Goal: Information Seeking & Learning: Find contact information

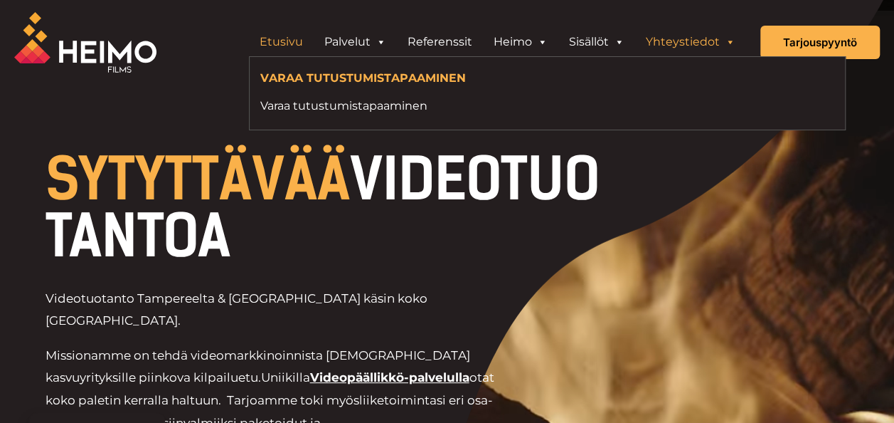
click at [692, 42] on link "Yhteystiedot" at bounding box center [690, 42] width 111 height 28
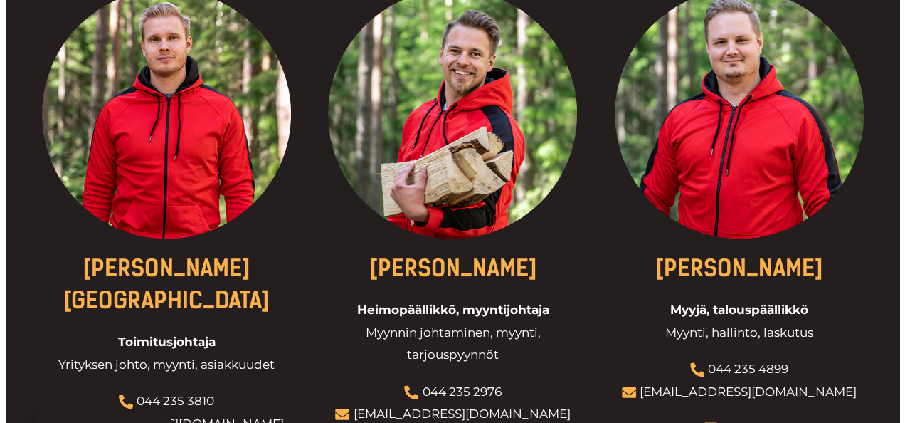
scroll to position [593, 0]
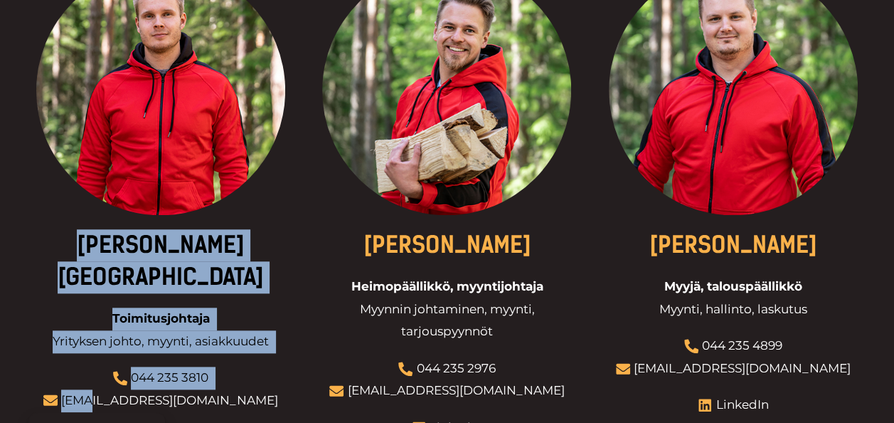
drag, startPoint x: 247, startPoint y: 373, endPoint x: 138, endPoint y: 373, distance: 108.8
click at [138, 373] on div "Eetu Kamppuri Toimitusjohtaja Yrityksen johto, myynti, asiakkuudet 044 235 3810…" at bounding box center [160, 239] width 265 height 547
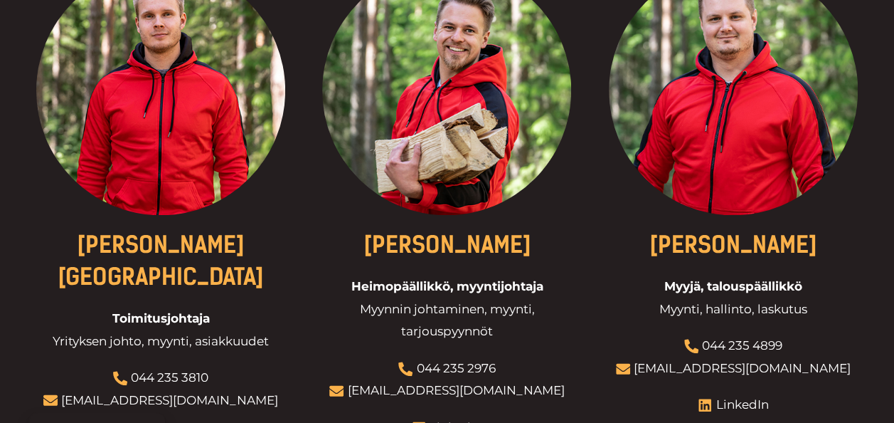
drag, startPoint x: 138, startPoint y: 373, endPoint x: 182, endPoint y: 376, distance: 44.2
click at [181, 389] on span "eetu@heimofilms.fi" at bounding box center [168, 400] width 221 height 23
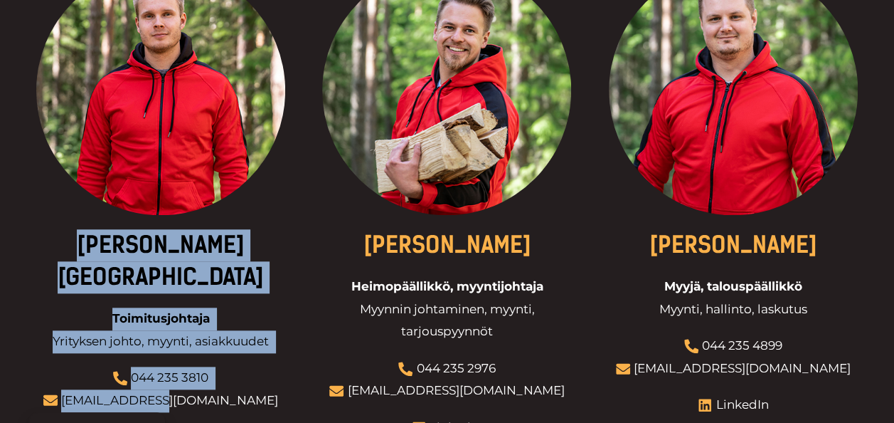
drag, startPoint x: 232, startPoint y: 366, endPoint x: 206, endPoint y: 366, distance: 25.6
click at [206, 366] on div "Eetu Kamppuri Toimitusjohtaja Yrityksen johto, myynti, asiakkuudet 044 235 3810…" at bounding box center [160, 239] width 265 height 547
drag, startPoint x: 206, startPoint y: 366, endPoint x: 110, endPoint y: 367, distance: 96.8
click at [110, 389] on span "eetu@heimofilms.fi" at bounding box center [168, 400] width 221 height 23
click at [105, 366] on li "044 235 3810" at bounding box center [160, 377] width 235 height 23
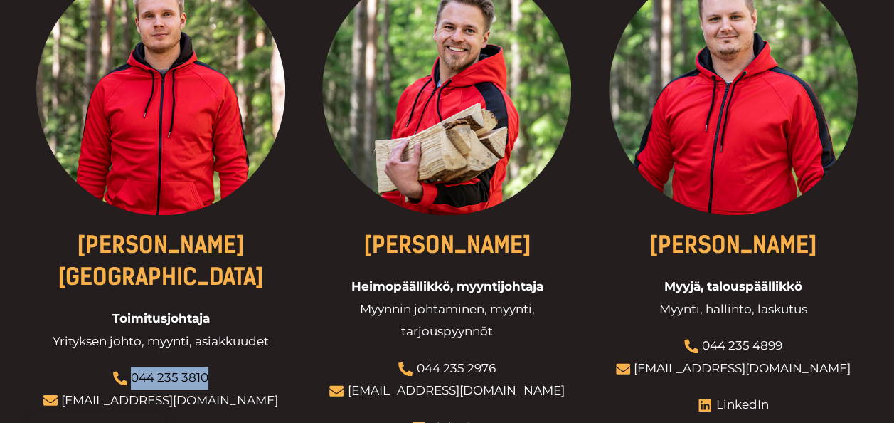
drag, startPoint x: 218, startPoint y: 349, endPoint x: 134, endPoint y: 344, distance: 84.1
click at [134, 366] on li "044 235 3810" at bounding box center [160, 377] width 235 height 23
copy link "044 235 3810"
